Goal: Task Accomplishment & Management: Use online tool/utility

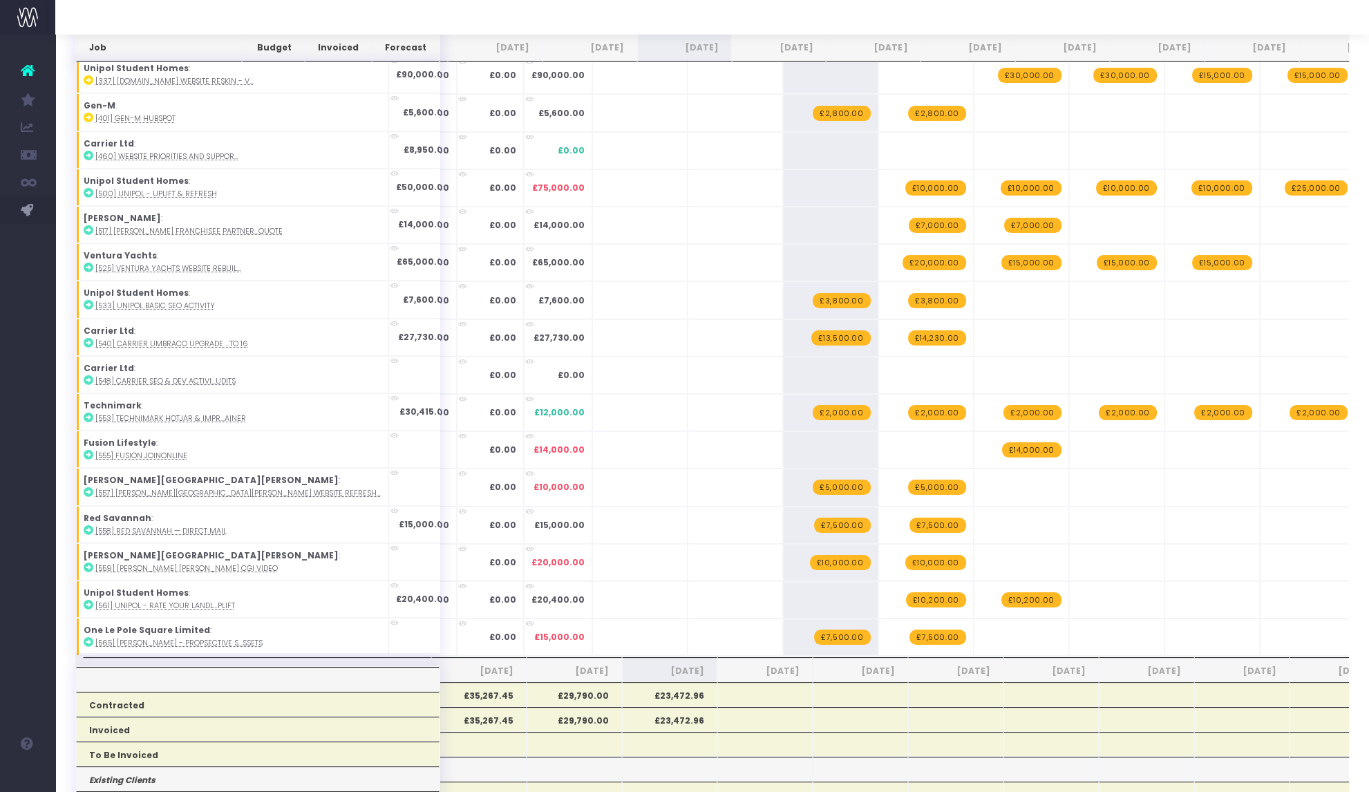
scroll to position [0, 10]
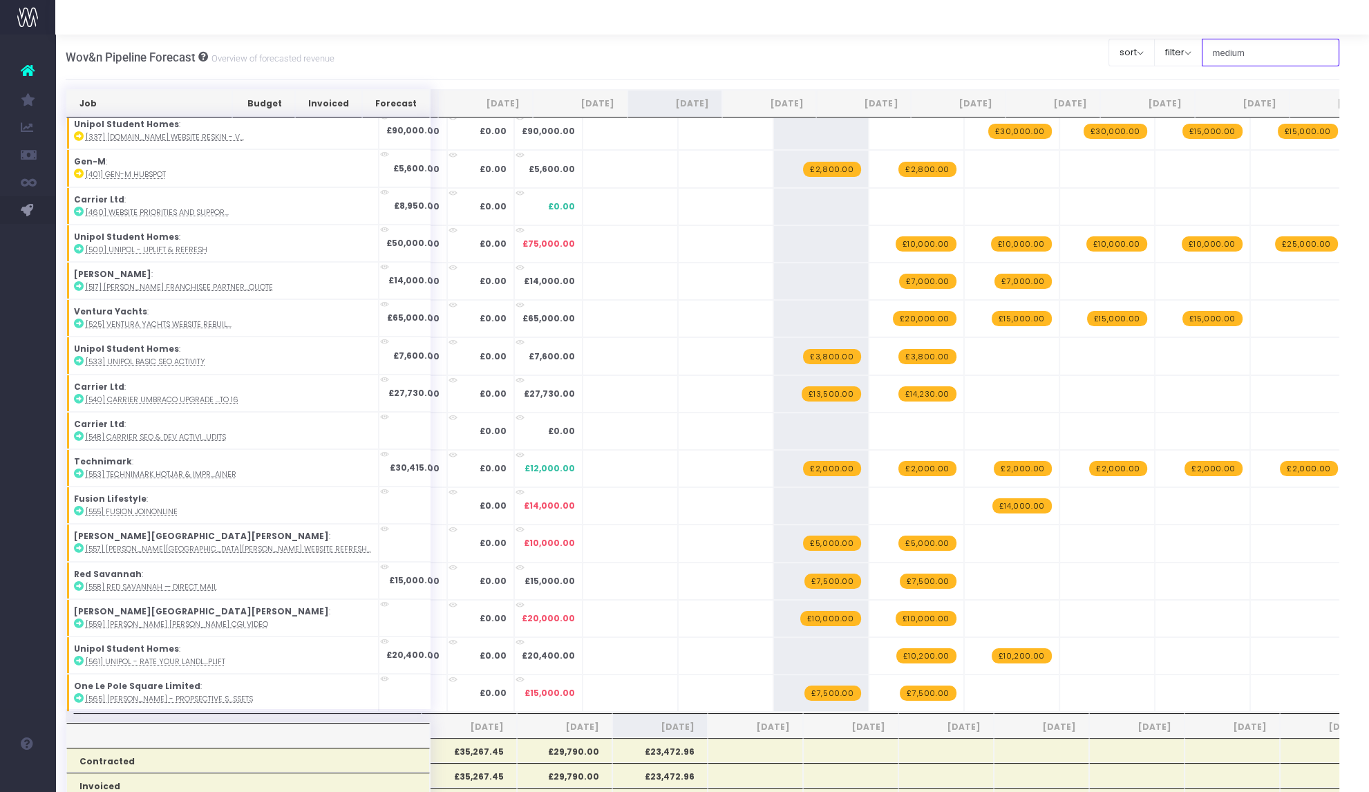
click at [1236, 53] on input "medium" at bounding box center [1270, 53] width 138 height 28
type input "langham"
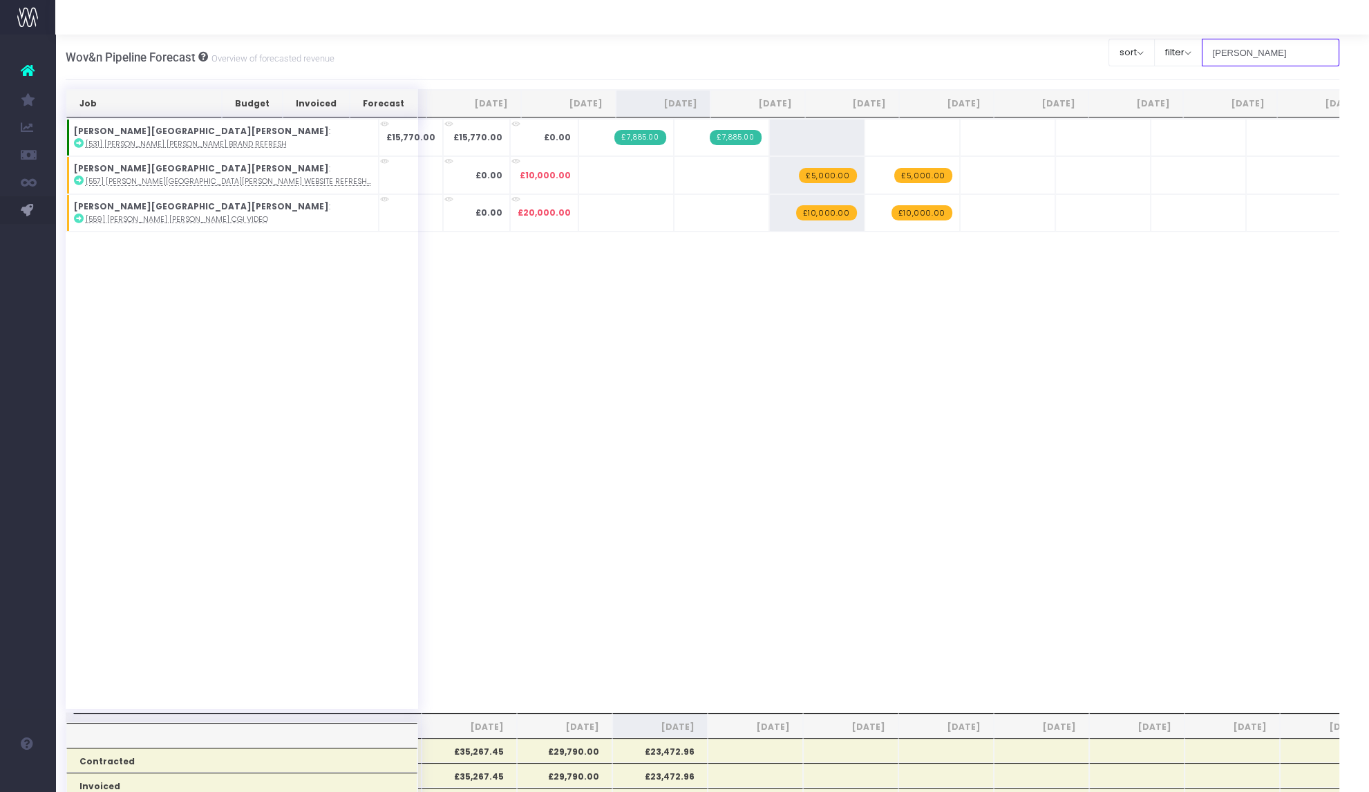
scroll to position [0, 0]
click at [796, 209] on span "£10,000.00" at bounding box center [826, 212] width 61 height 15
click at [796, 215] on span "£10,000.00" at bounding box center [826, 212] width 61 height 15
click at [891, 212] on span "£10,000.00" at bounding box center [921, 212] width 61 height 15
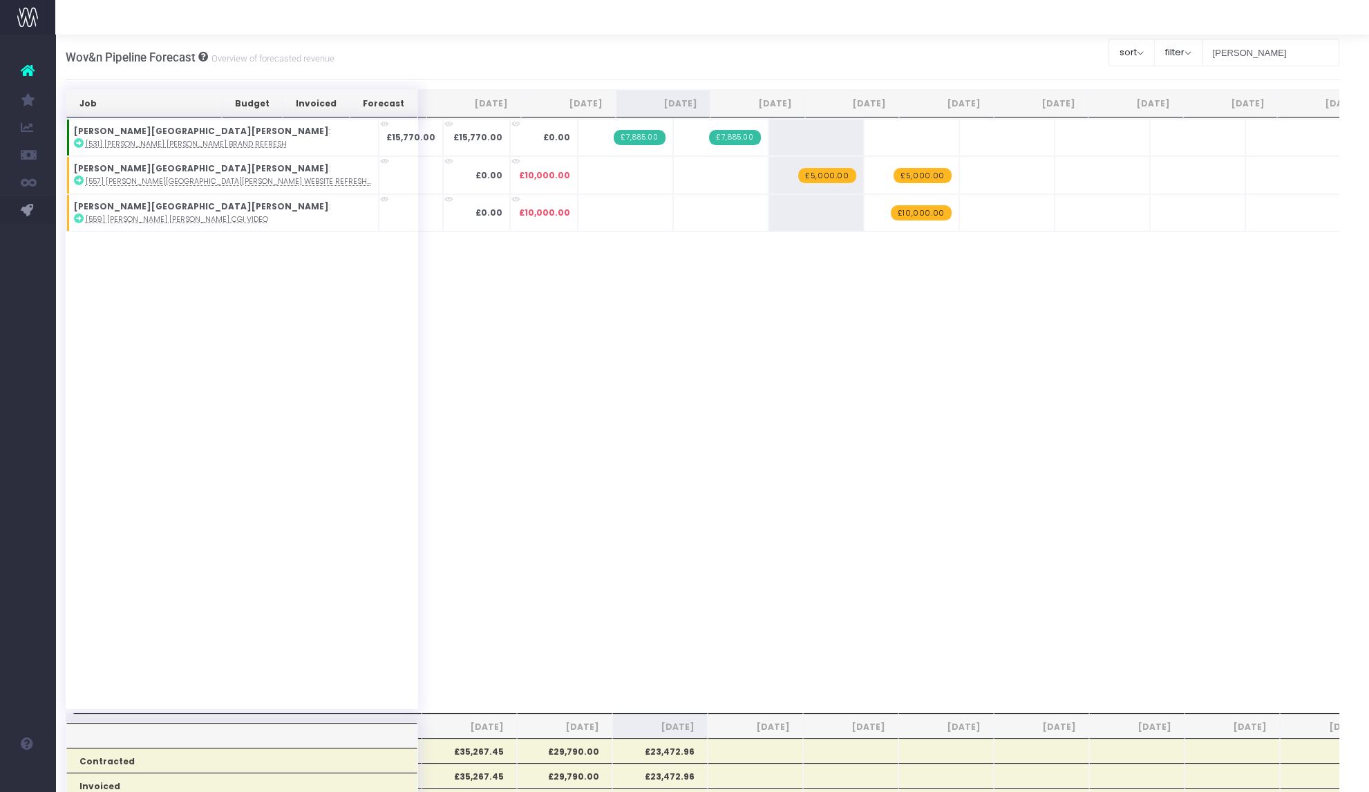
click at [891, 212] on span "£10,000.00" at bounding box center [921, 212] width 61 height 15
click at [77, 180] on icon at bounding box center [79, 180] width 10 height 10
click at [78, 213] on icon at bounding box center [79, 218] width 10 height 10
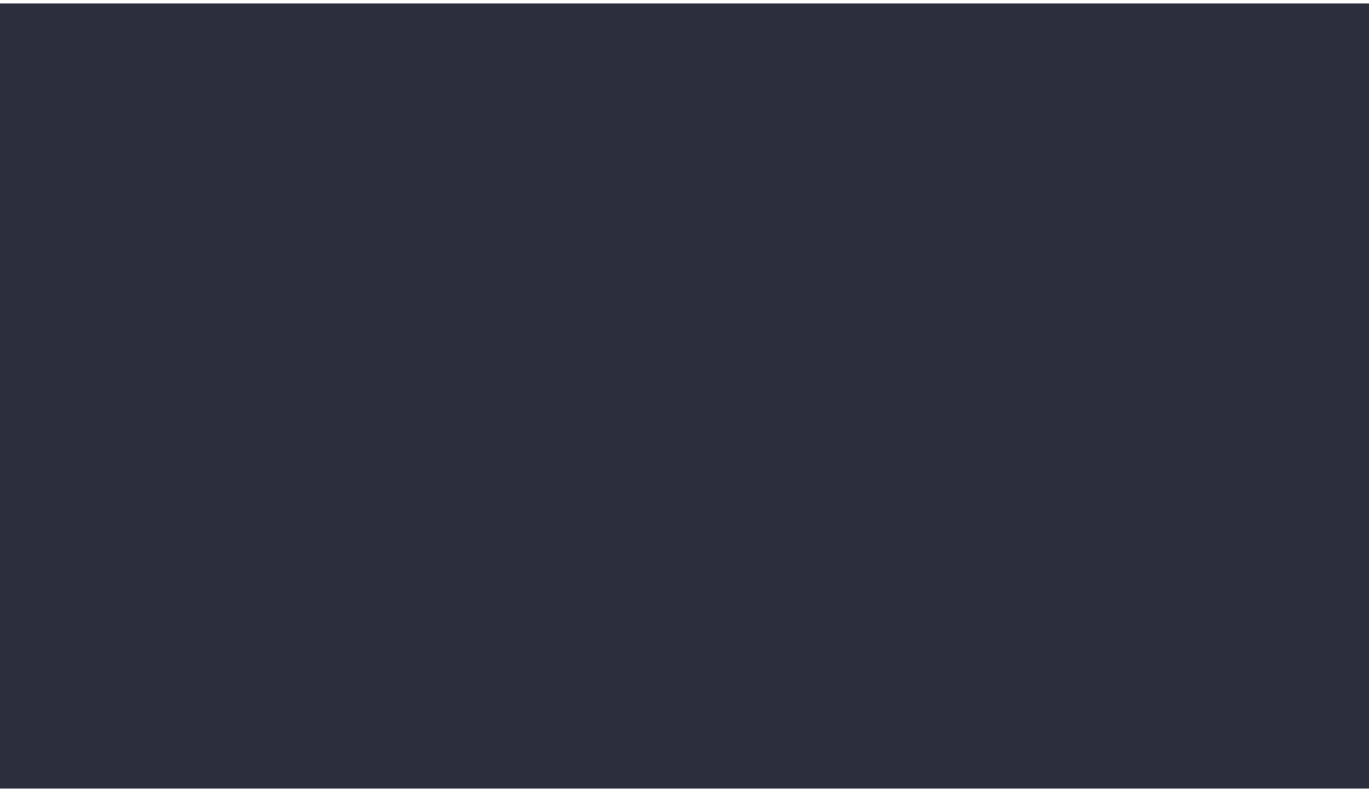
scroll to position [0, 10]
